Goal: Task Accomplishment & Management: Manage account settings

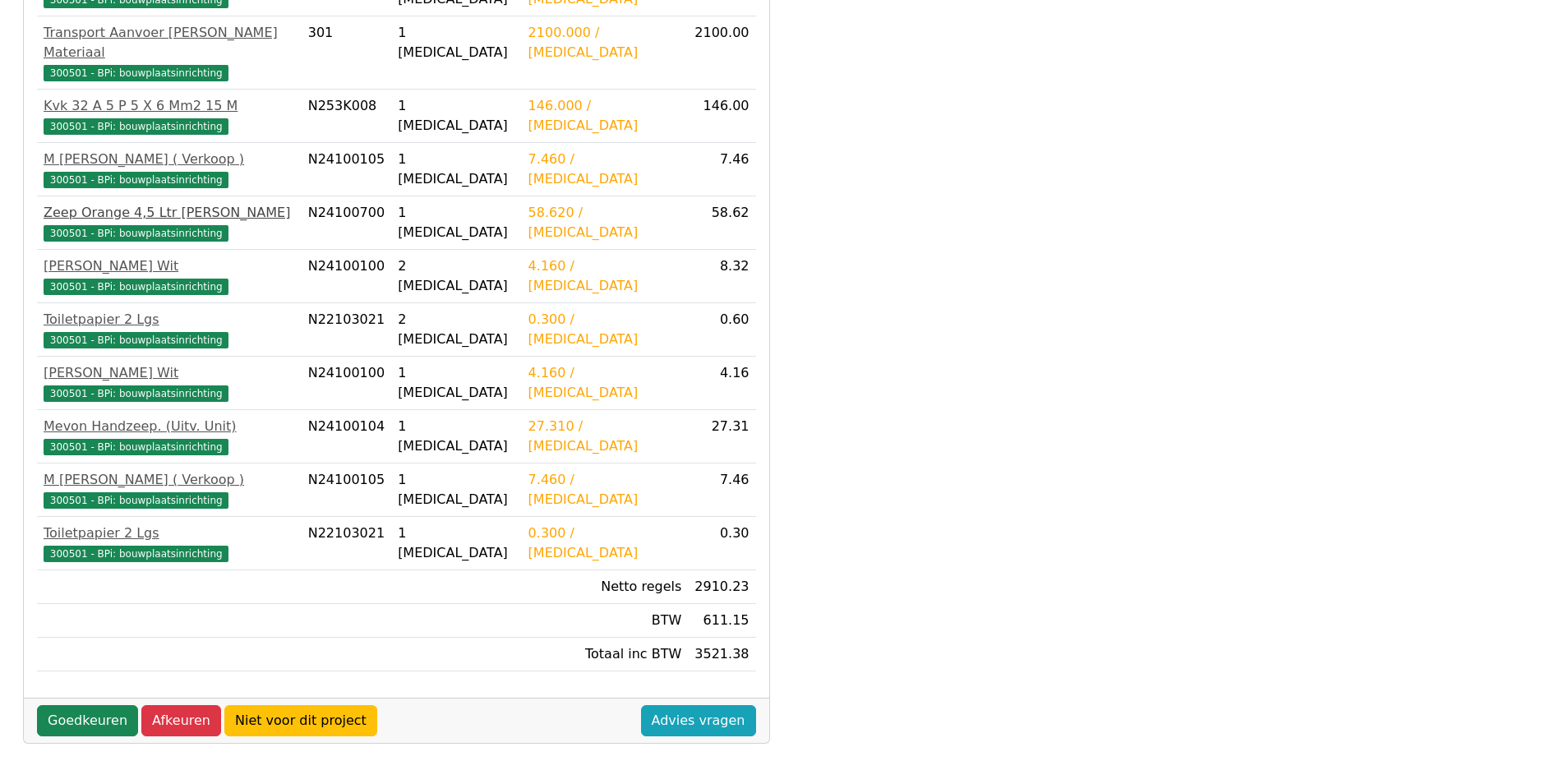
scroll to position [434, 0]
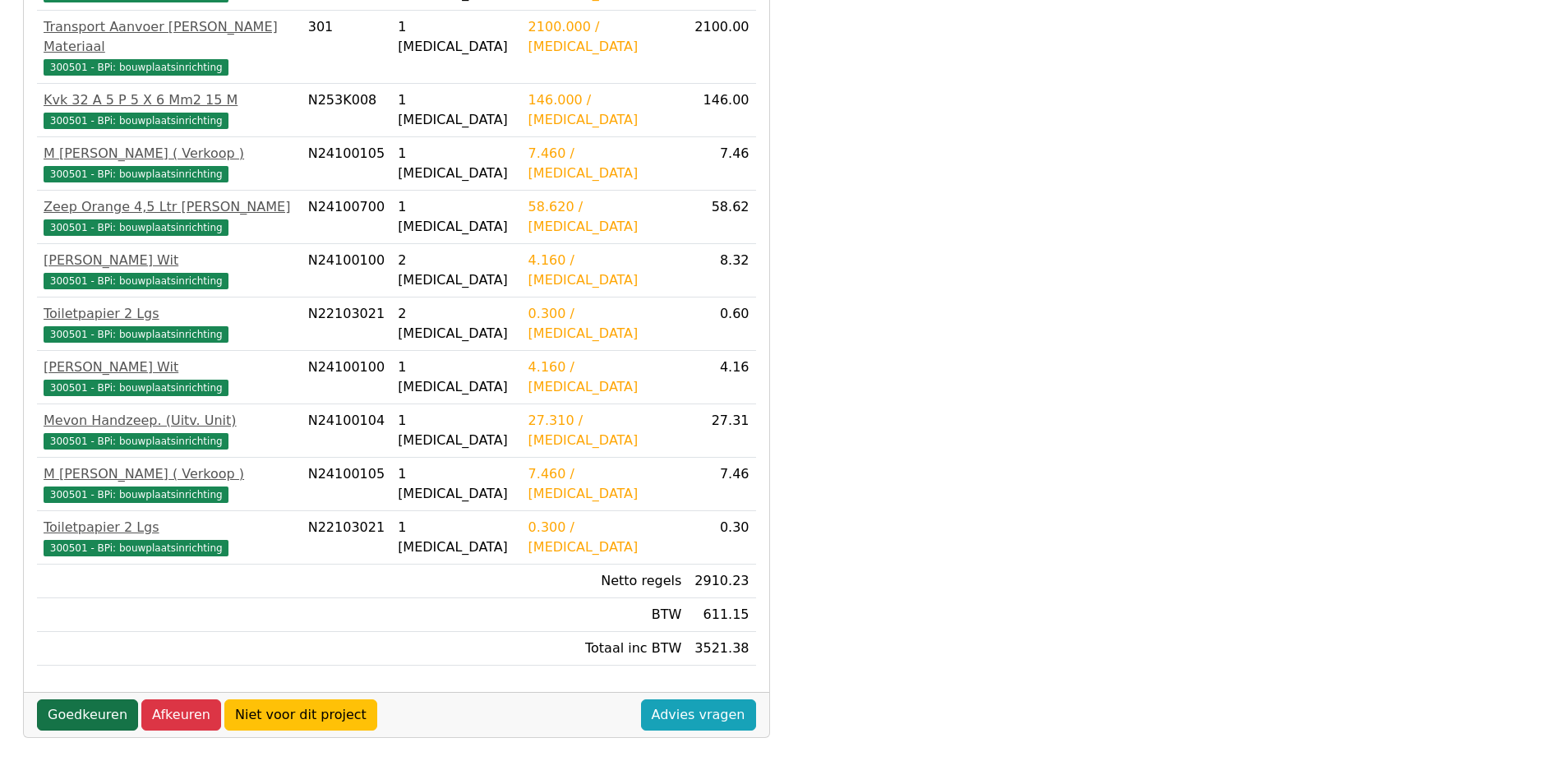
click at [74, 699] on link "Goedkeuren" at bounding box center [88, 714] width 101 height 31
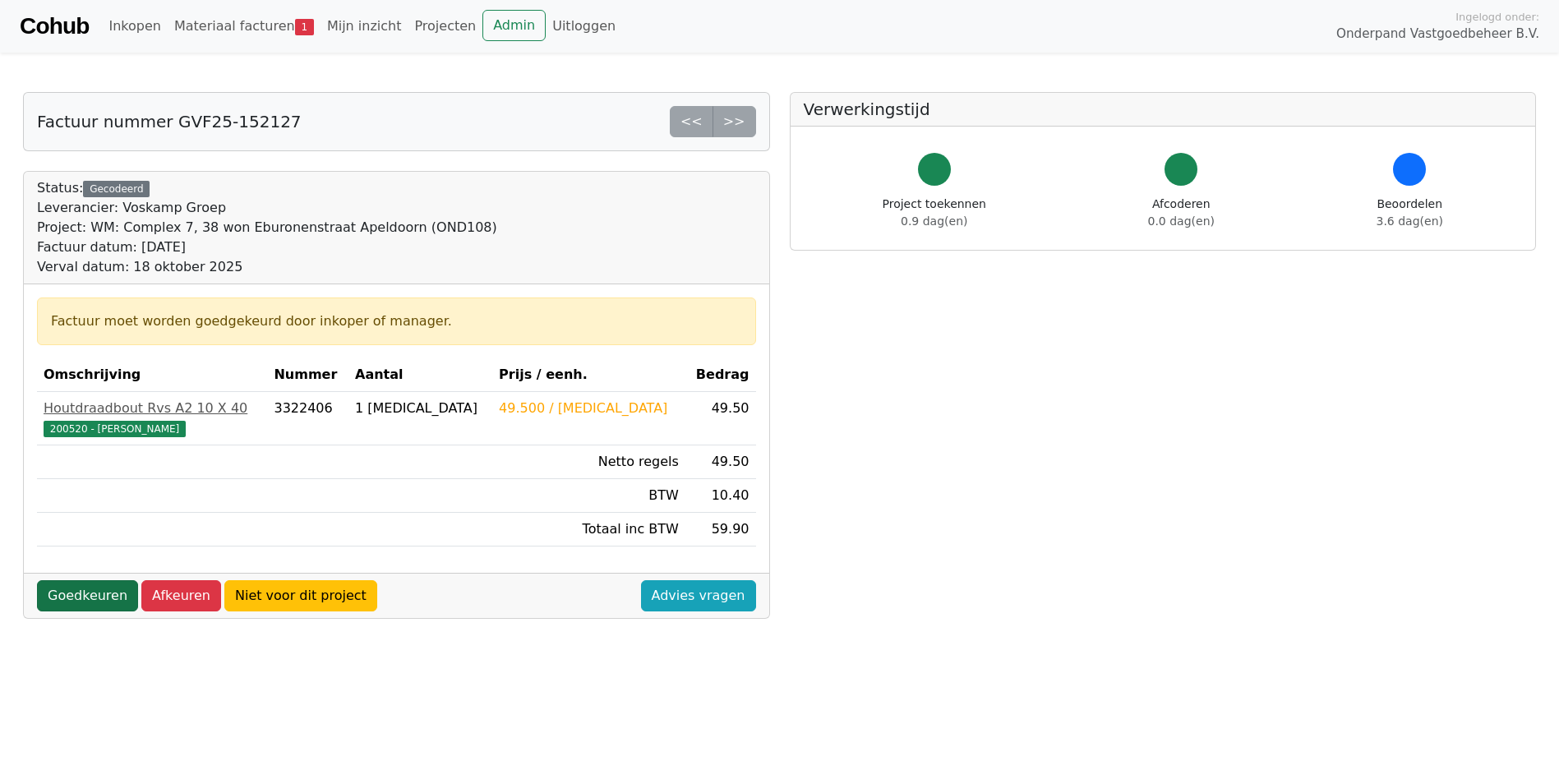
click at [102, 596] on link "Goedkeuren" at bounding box center [88, 595] width 101 height 31
